Goal: Entertainment & Leisure: Consume media (video, audio)

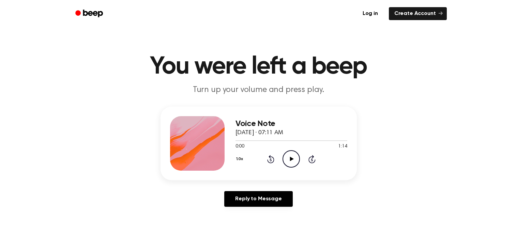
click at [289, 163] on icon "Play Audio" at bounding box center [291, 158] width 17 height 17
click at [240, 158] on button "1.0x" at bounding box center [241, 159] width 10 height 12
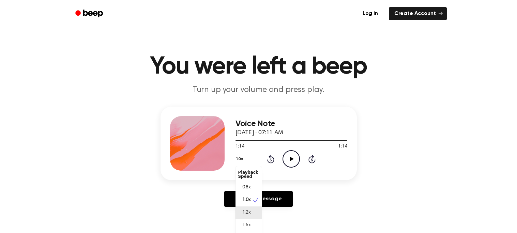
scroll to position [3, 0]
click at [248, 220] on span "1.5x" at bounding box center [246, 222] width 9 height 7
click at [293, 153] on icon "Play Audio" at bounding box center [291, 158] width 17 height 17
click at [237, 141] on div at bounding box center [292, 141] width 112 height 1
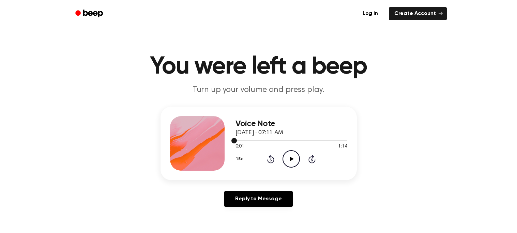
click at [235, 142] on span at bounding box center [234, 140] width 5 height 5
click at [285, 157] on icon "Play Audio" at bounding box center [291, 158] width 17 height 17
click at [239, 161] on button "1.5x" at bounding box center [241, 159] width 10 height 12
click at [244, 184] on span "0.8x" at bounding box center [246, 187] width 9 height 7
click at [239, 160] on button "0.8x" at bounding box center [242, 159] width 12 height 12
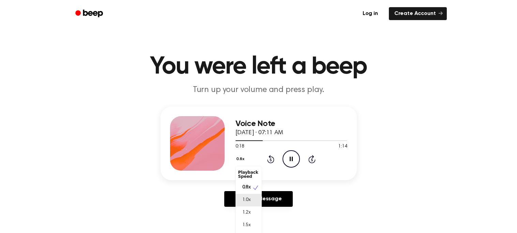
click at [250, 204] on div "1.0x" at bounding box center [249, 200] width 26 height 13
click at [240, 159] on button "1.0x" at bounding box center [241, 159] width 10 height 12
click at [250, 224] on span "1.5x" at bounding box center [246, 225] width 9 height 7
drag, startPoint x: 291, startPoint y: 138, endPoint x: 308, endPoint y: 137, distance: 17.1
click at [308, 137] on div "Voice Note [DATE] · 07:11 AM 0:39 1:14 Your browser does not support the [objec…" at bounding box center [292, 143] width 112 height 55
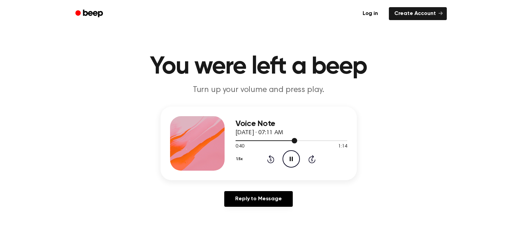
click at [311, 142] on div at bounding box center [292, 140] width 112 height 5
click at [342, 141] on div at bounding box center [292, 140] width 112 height 5
click at [348, 141] on div "Voice Note [DATE] · 07:11 AM 1:11 1:14 Your browser does not support the [objec…" at bounding box center [259, 144] width 196 height 74
click at [272, 158] on icon "Rewind 5 seconds" at bounding box center [271, 159] width 8 height 9
click at [296, 160] on icon "Play Audio" at bounding box center [291, 158] width 17 height 17
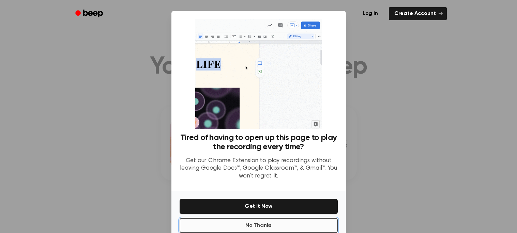
click at [253, 224] on button "No Thanks" at bounding box center [259, 225] width 158 height 15
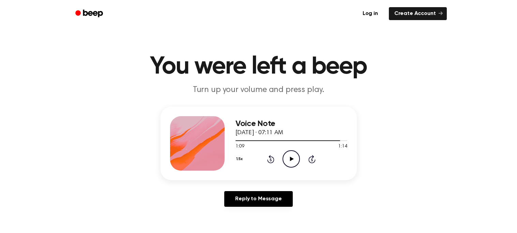
click at [269, 160] on icon "Rewind 5 seconds" at bounding box center [271, 159] width 8 height 9
click at [313, 160] on icon "Skip 5 seconds" at bounding box center [312, 159] width 8 height 9
click at [289, 160] on icon "Play Audio" at bounding box center [291, 158] width 17 height 17
click at [270, 158] on icon at bounding box center [270, 159] width 7 height 8
click at [289, 155] on icon "Play Audio" at bounding box center [291, 158] width 17 height 17
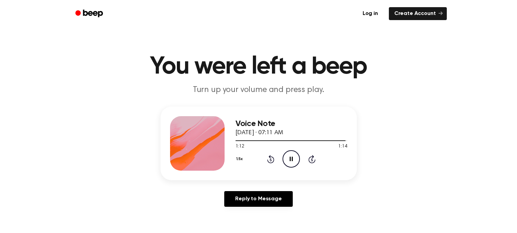
click at [273, 159] on icon "Rewind 5 seconds" at bounding box center [271, 159] width 8 height 9
click at [236, 161] on button "1.5x" at bounding box center [241, 159] width 10 height 12
